Goal: Task Accomplishment & Management: Manage account settings

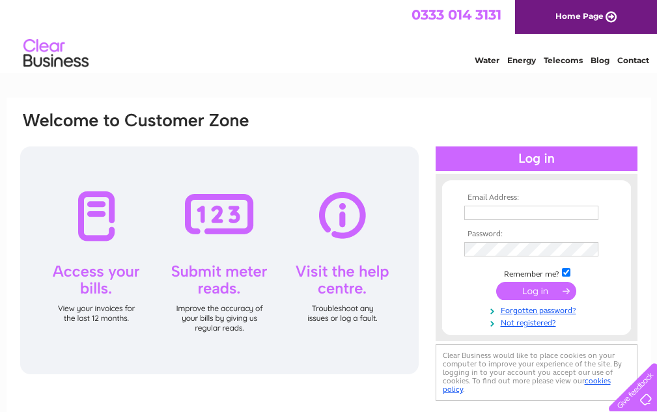
click at [499, 213] on input "text" at bounding box center [531, 213] width 134 height 14
type input "[EMAIL_ADDRESS][DOMAIN_NAME]"
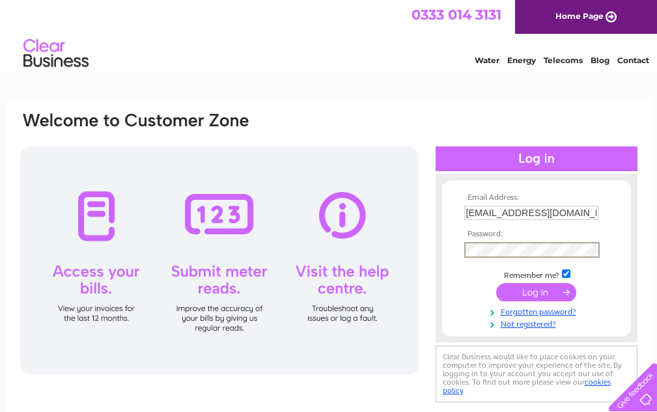
click at [543, 293] on input "submit" at bounding box center [536, 292] width 80 height 18
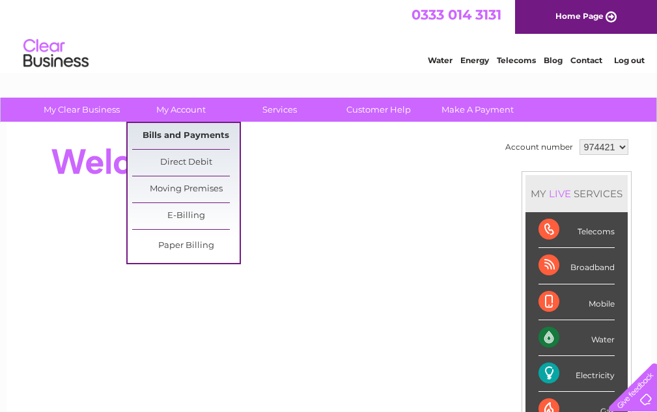
click at [196, 137] on link "Bills and Payments" at bounding box center [185, 136] width 107 height 26
